Goal: Task Accomplishment & Management: Manage account settings

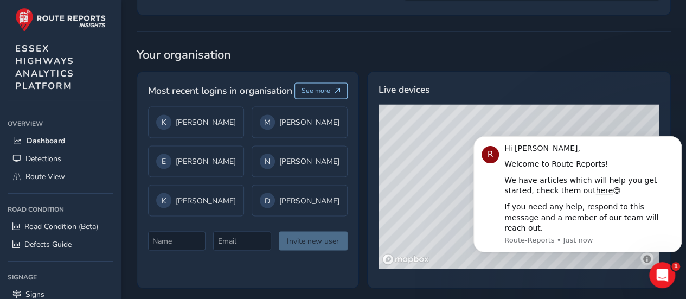
scroll to position [854, 0]
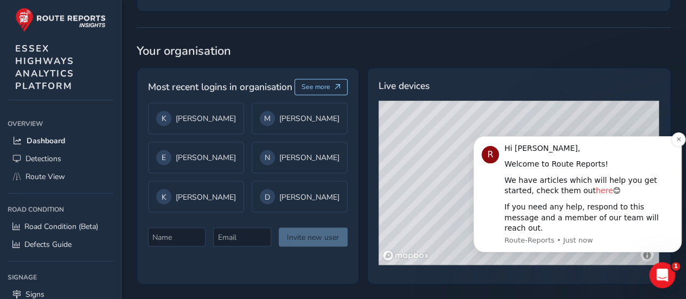
click at [595, 195] on link "here" at bounding box center [603, 190] width 17 height 9
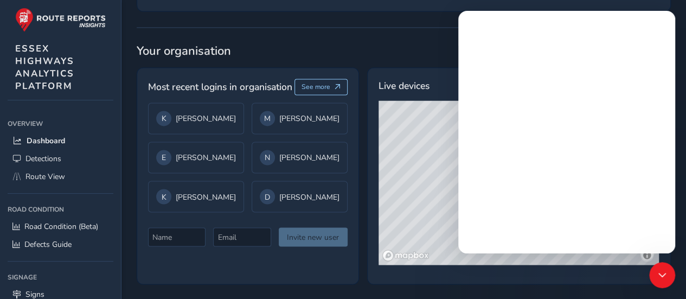
scroll to position [0, 0]
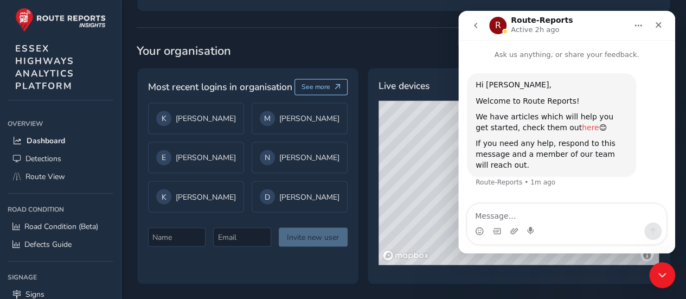
click at [582, 130] on link "here" at bounding box center [590, 127] width 17 height 9
click at [660, 23] on icon "Close" at bounding box center [658, 25] width 6 height 6
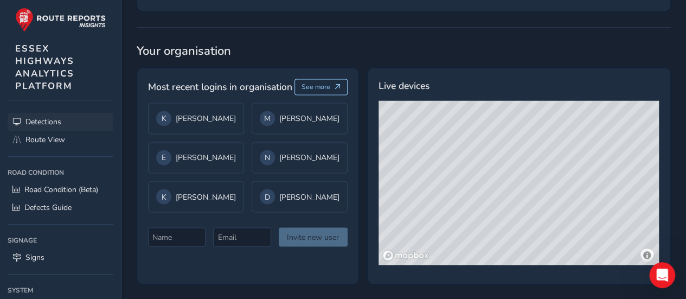
scroll to position [54, 0]
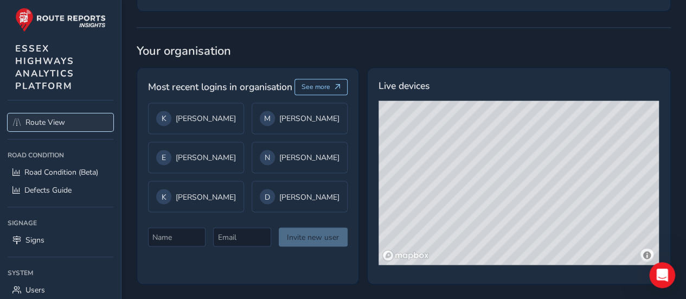
click at [39, 123] on span "Route View" at bounding box center [45, 122] width 40 height 10
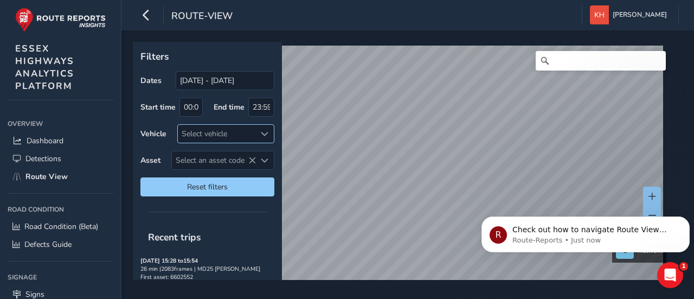
click at [266, 132] on span at bounding box center [265, 134] width 8 height 8
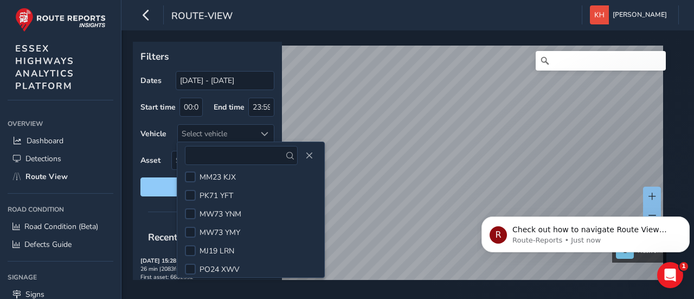
scroll to position [434, 0]
click at [276, 130] on div "Filters Dates [DATE] - [DATE] Start time 00:00 End time 23:59 Vehicle Select ve…" at bounding box center [207, 123] width 149 height 162
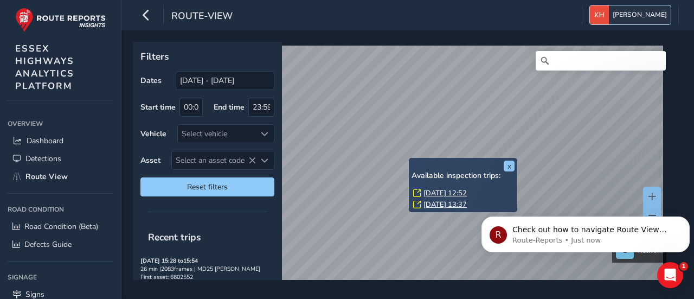
click at [639, 13] on span "[PERSON_NAME]" at bounding box center [640, 14] width 54 height 19
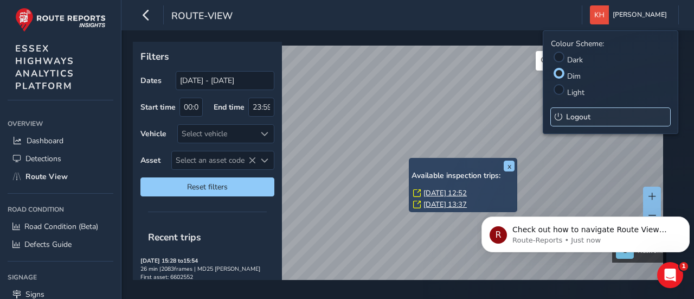
click at [572, 115] on span "Logout" at bounding box center [578, 117] width 24 height 10
